Goal: Task Accomplishment & Management: Manage account settings

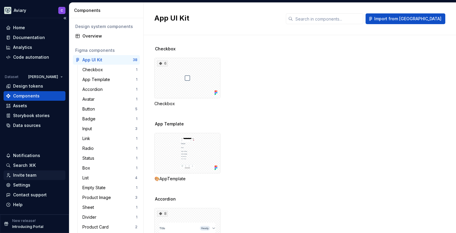
click at [26, 172] on div "Invite team" at bounding box center [24, 175] width 23 height 6
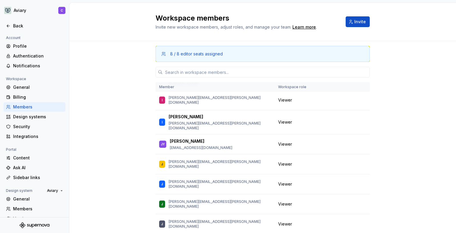
scroll to position [981, 0]
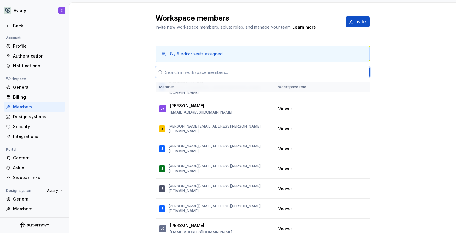
click at [200, 69] on input "text" at bounding box center [266, 72] width 207 height 11
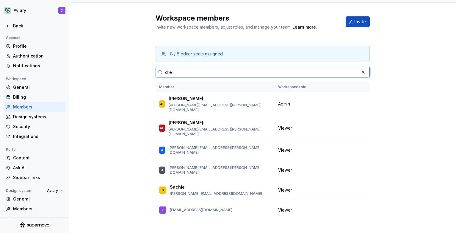
scroll to position [0, 0]
type input "d"
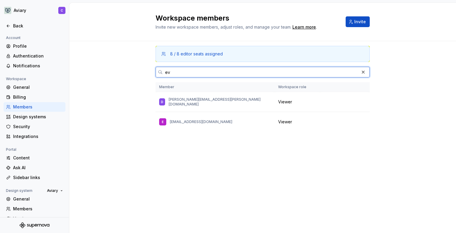
type input "e"
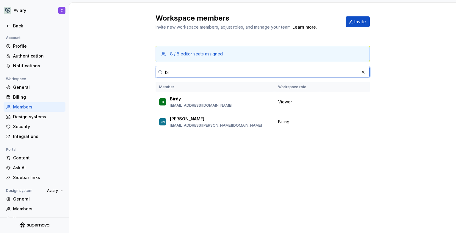
type input "b"
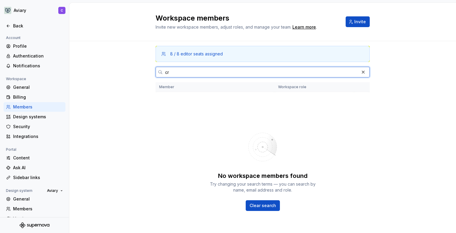
type input "c"
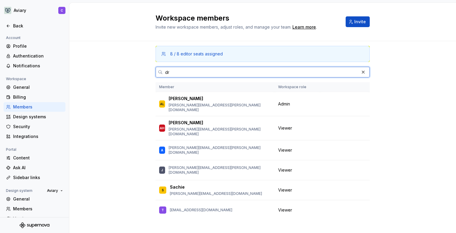
type input "d"
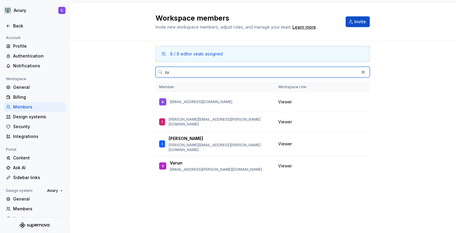
type input "r"
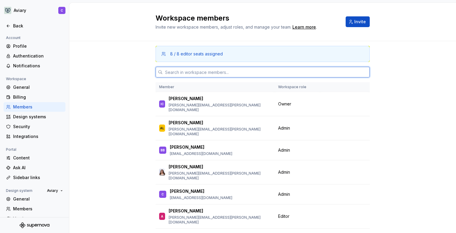
click at [186, 73] on input "text" at bounding box center [266, 72] width 207 height 11
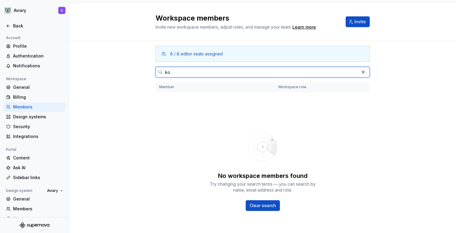
type input "k"
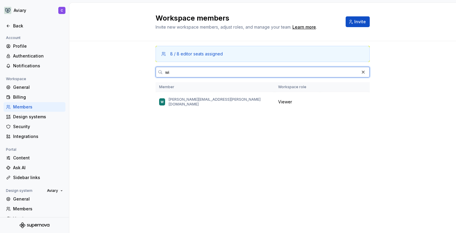
type input "w"
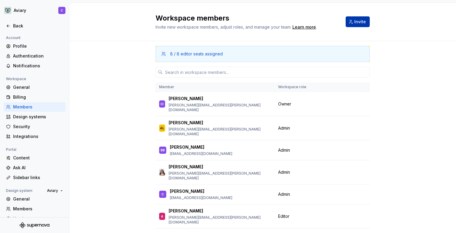
click at [361, 20] on span "Invite" at bounding box center [361, 22] width 12 height 6
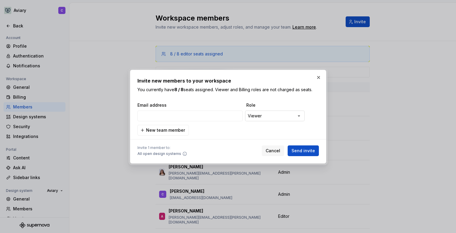
click at [273, 115] on div "**********" at bounding box center [228, 116] width 456 height 233
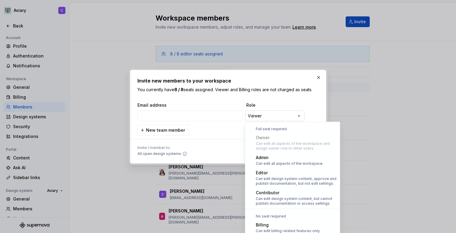
scroll to position [16, 0]
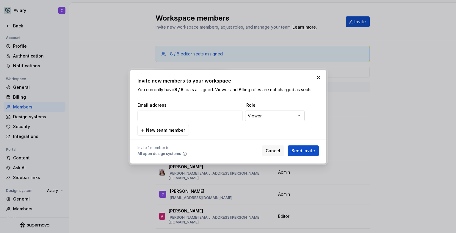
click at [273, 115] on div "**********" at bounding box center [228, 116] width 456 height 233
click at [319, 77] on button "button" at bounding box center [319, 77] width 8 height 8
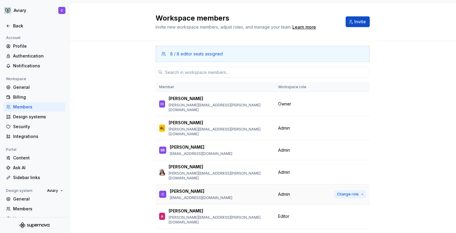
click at [343, 190] on button "Change role" at bounding box center [351, 194] width 32 height 8
click at [392, 172] on div "8 / 8 editor seats assigned Member Workspace role IC [PERSON_NAME] [PERSON_NAME…" at bounding box center [262, 156] width 387 height 230
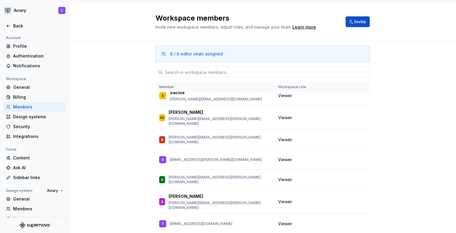
scroll to position [1710, 0]
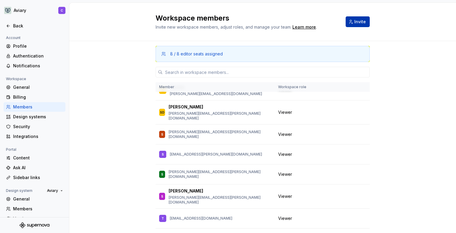
click at [356, 19] on span "Invite" at bounding box center [361, 22] width 12 height 6
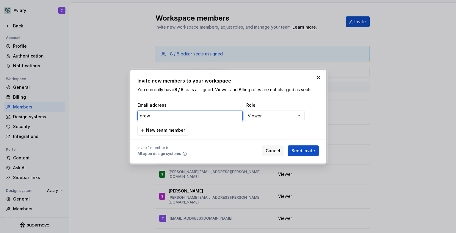
drag, startPoint x: 155, startPoint y: 116, endPoint x: 119, endPoint y: 114, distance: 36.1
click at [119, 114] on div "**********" at bounding box center [228, 116] width 456 height 233
paste input ".[PERSON_NAME][EMAIL_ADDRESS][DOMAIN_NAME]"
type input "[EMAIL_ADDRESS][PERSON_NAME][DOMAIN_NAME]"
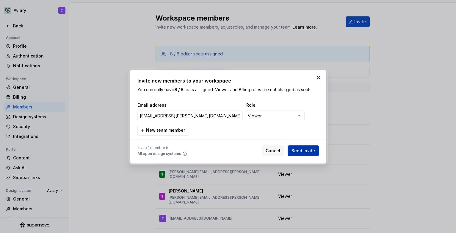
click at [303, 152] on span "Send invite" at bounding box center [304, 151] width 24 height 6
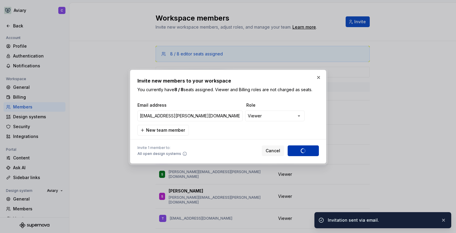
scroll to position [1730, 0]
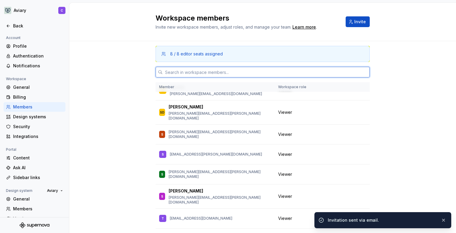
click at [213, 73] on input "text" at bounding box center [266, 72] width 207 height 11
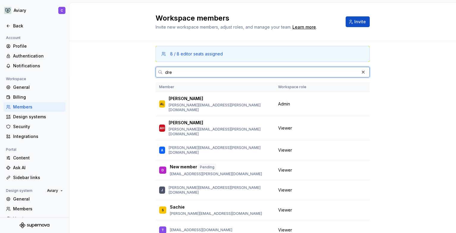
scroll to position [0, 0]
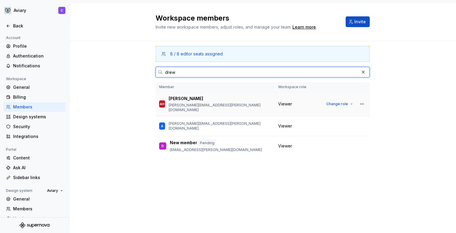
type input "drew"
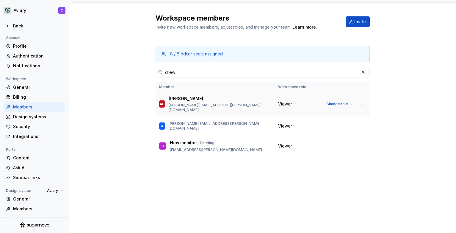
click at [272, 103] on td "AH [PERSON_NAME] [PERSON_NAME][EMAIL_ADDRESS][PERSON_NAME][DOMAIN_NAME]" at bounding box center [215, 104] width 119 height 24
click at [366, 103] on button "button" at bounding box center [362, 104] width 8 height 8
click at [425, 91] on div "8 / 8 editor seats assigned drew Member Workspace role AH [PERSON_NAME] [PERSON…" at bounding box center [262, 137] width 387 height 192
click at [339, 102] on span "Change role" at bounding box center [338, 104] width 22 height 5
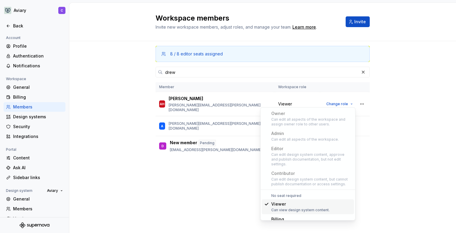
scroll to position [19, 0]
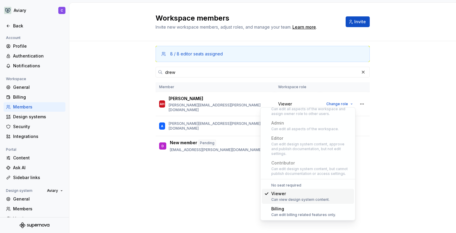
click at [439, 174] on div "8 / 8 editor seats assigned drew Member Workspace role AH [PERSON_NAME] [PERSON…" at bounding box center [262, 137] width 387 height 192
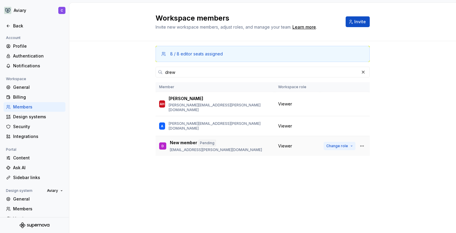
click at [345, 144] on span "Change role" at bounding box center [338, 146] width 22 height 5
click at [382, 206] on div "8 / 8 editor seats assigned drew Member Workspace role AH [PERSON_NAME] [PERSON…" at bounding box center [262, 137] width 387 height 192
